Goal: Information Seeking & Learning: Learn about a topic

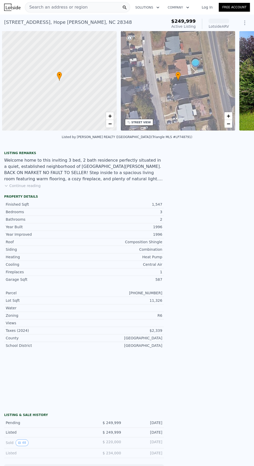
scroll to position [0, 2]
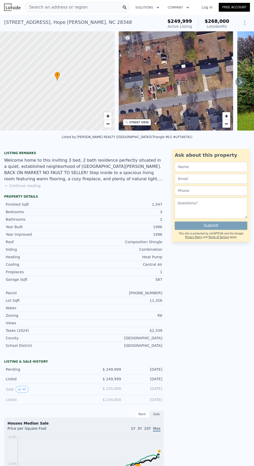
click at [242, 77] on icon at bounding box center [240, 82] width 10 height 10
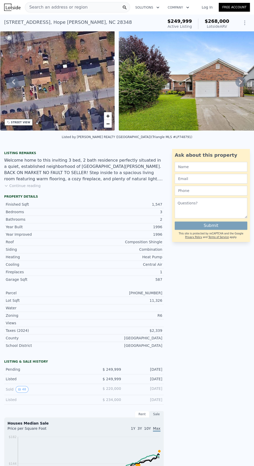
click at [240, 77] on icon at bounding box center [240, 82] width 10 height 10
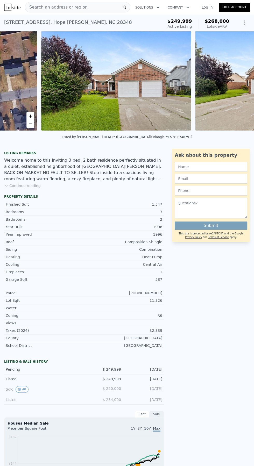
scroll to position [0, 237]
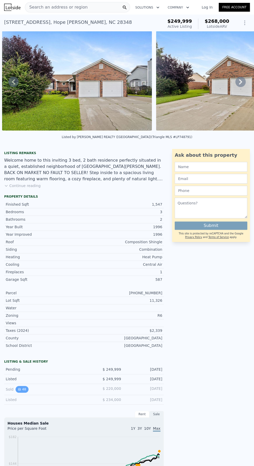
click at [23, 388] on button "48" at bounding box center [22, 389] width 13 height 7
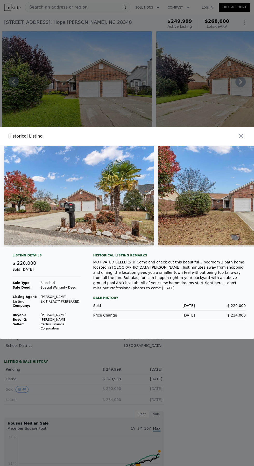
click at [120, 245] on img at bounding box center [78, 195] width 149 height 99
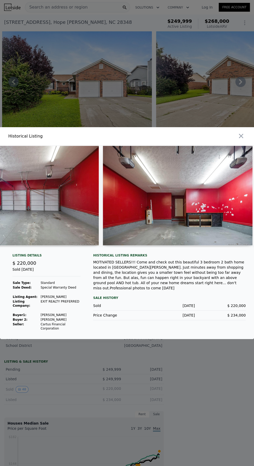
scroll to position [0, 3736]
click at [175, 238] on img at bounding box center [177, 195] width 149 height 99
click at [206, 206] on img at bounding box center [177, 195] width 149 height 99
click at [201, 209] on img at bounding box center [177, 195] width 149 height 99
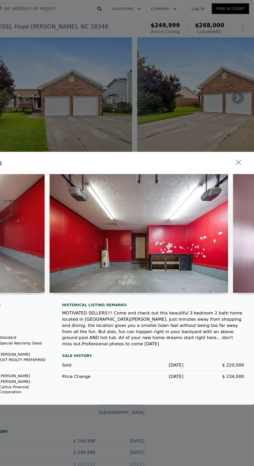
scroll to position [0, 3752]
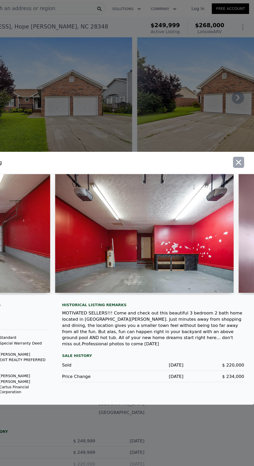
click at [241, 138] on icon "button" at bounding box center [241, 136] width 4 height 4
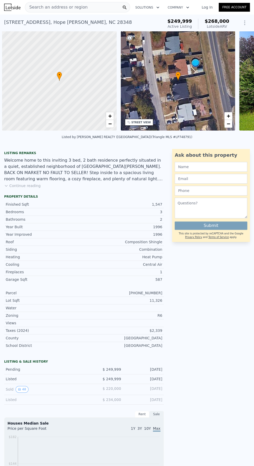
scroll to position [0, 2]
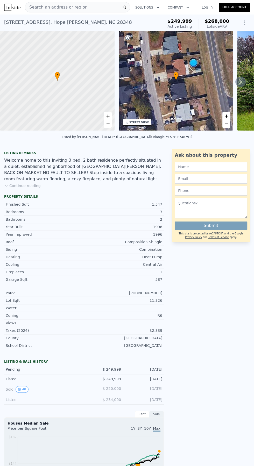
click at [15, 399] on div "Listed" at bounding box center [43, 399] width 74 height 5
click at [23, 388] on button "48" at bounding box center [22, 389] width 13 height 7
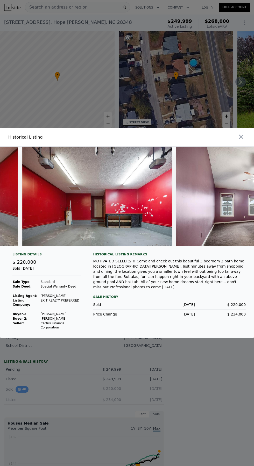
scroll to position [0, 3817]
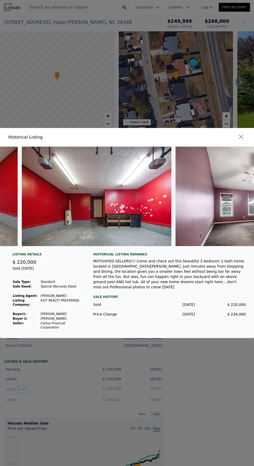
click at [128, 232] on img at bounding box center [96, 196] width 149 height 99
click at [102, 243] on img at bounding box center [96, 196] width 149 height 99
click at [93, 246] on img at bounding box center [96, 196] width 149 height 99
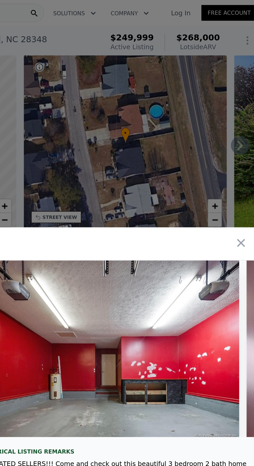
scroll to position [0, 3749]
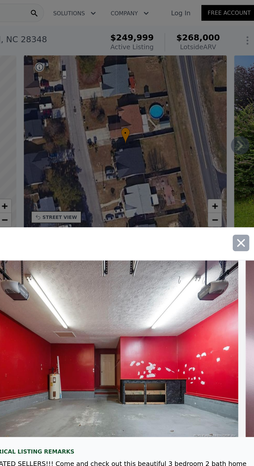
click at [242, 133] on icon "button" at bounding box center [240, 136] width 7 height 7
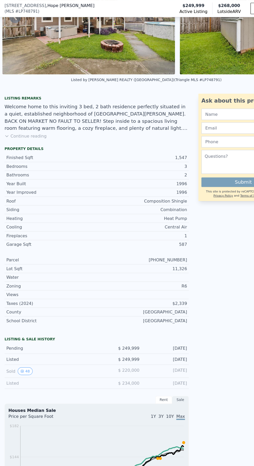
scroll to position [59, 0]
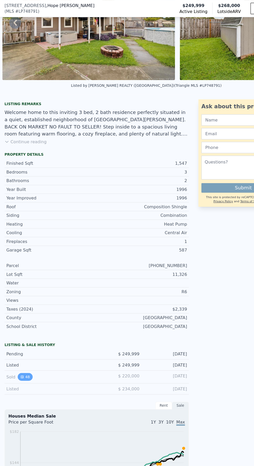
click at [25, 325] on button "48" at bounding box center [22, 326] width 13 height 7
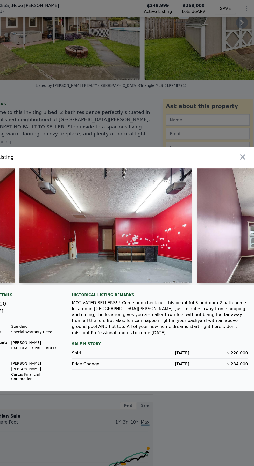
scroll to position [0, 3789]
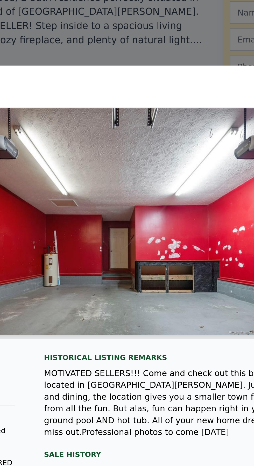
click at [149, 224] on img at bounding box center [124, 195] width 149 height 99
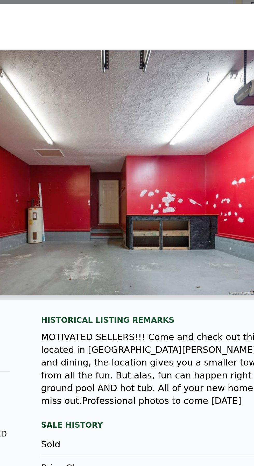
scroll to position [0, 3792]
